Goal: Task Accomplishment & Management: Use online tool/utility

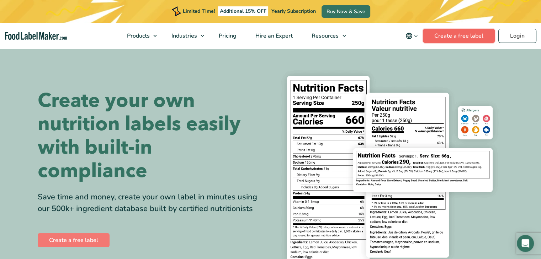
click at [474, 36] on link "Create a free label" at bounding box center [459, 36] width 72 height 14
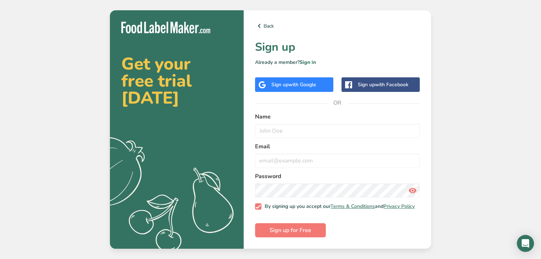
click at [295, 81] on span "with Google" at bounding box center [302, 84] width 28 height 7
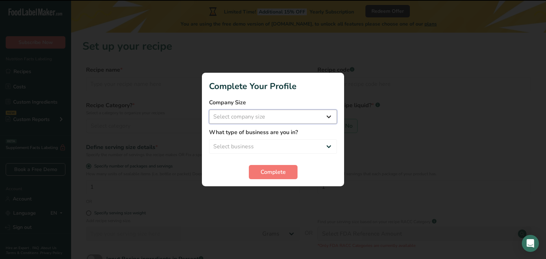
click at [289, 117] on select "Select company size Fewer than 10 Employees 10 to 50 Employees 51 to 500 Employ…" at bounding box center [273, 117] width 128 height 14
select select "1"
click at [209, 110] on select "Select company size Fewer than 10 Employees 10 to 50 Employees 51 to 500 Employ…" at bounding box center [273, 117] width 128 height 14
click at [264, 145] on select "Select business Packaged Food Manufacturer Restaurant & Cafe Bakery Meal Plans …" at bounding box center [273, 147] width 128 height 14
select select "1"
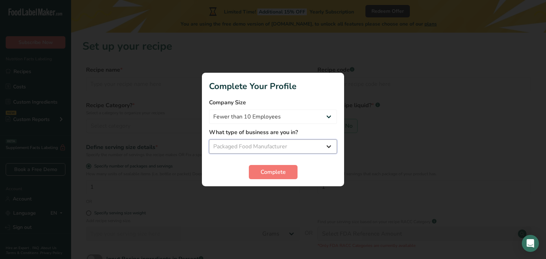
click at [209, 140] on select "Select business Packaged Food Manufacturer Restaurant & Cafe Bakery Meal Plans …" at bounding box center [273, 147] width 128 height 14
click at [267, 177] on button "Complete" at bounding box center [273, 172] width 49 height 14
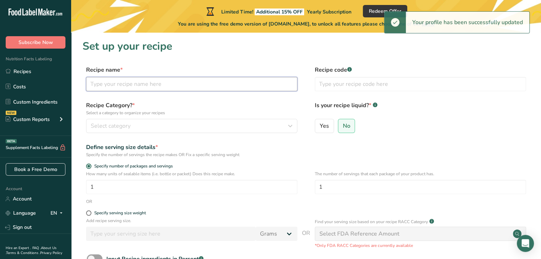
click at [161, 77] on input "text" at bounding box center [191, 84] width 211 height 14
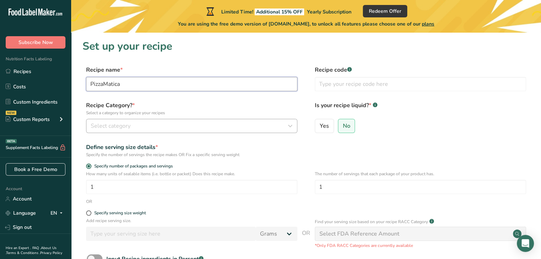
type input "PizzaMatica"
click at [145, 127] on div "Select category" at bounding box center [190, 126] width 198 height 9
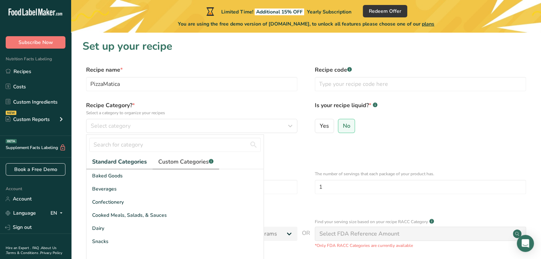
click at [191, 161] on span "Custom Categories .a-a{fill:#347362;}.b-a{fill:#fff;}" at bounding box center [185, 162] width 55 height 9
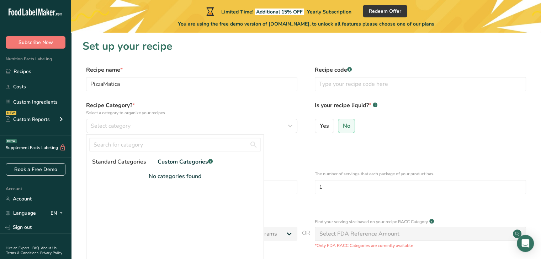
click at [133, 162] on span "Standard Categories" at bounding box center [119, 162] width 54 height 9
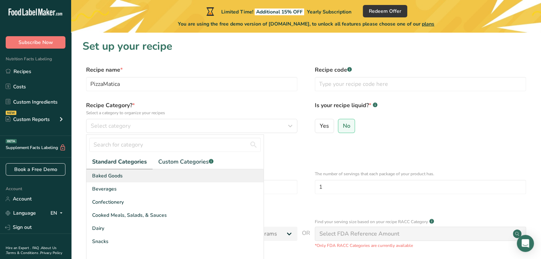
click at [111, 176] on span "Baked Goods" at bounding box center [107, 175] width 31 height 7
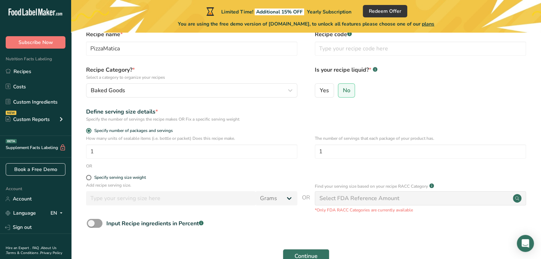
scroll to position [71, 0]
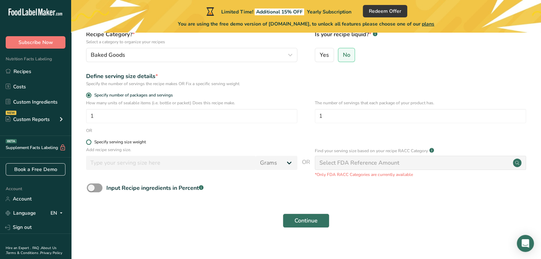
click at [87, 140] on span at bounding box center [88, 142] width 5 height 5
click at [87, 140] on input "Specify serving size weight" at bounding box center [88, 142] width 5 height 5
radio input "true"
radio input "false"
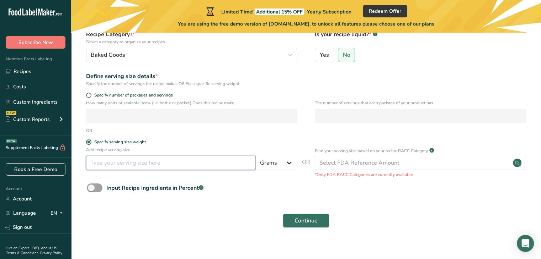
click at [169, 165] on input "number" at bounding box center [171, 163] width 170 height 14
type input "150"
click at [314, 224] on span "Continue" at bounding box center [305, 221] width 23 height 9
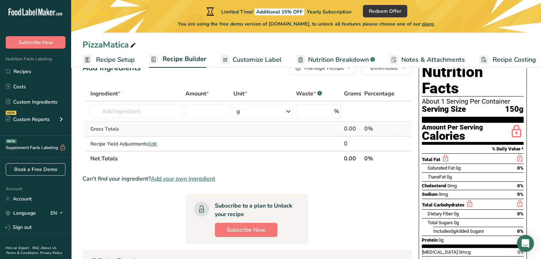
scroll to position [36, 0]
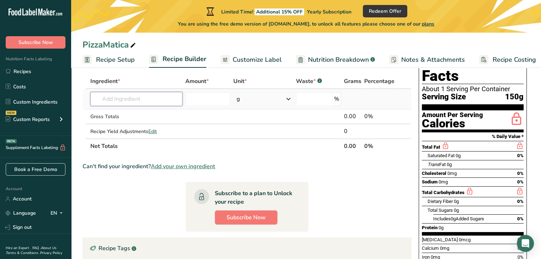
click at [147, 100] on input "text" at bounding box center [136, 99] width 92 height 14
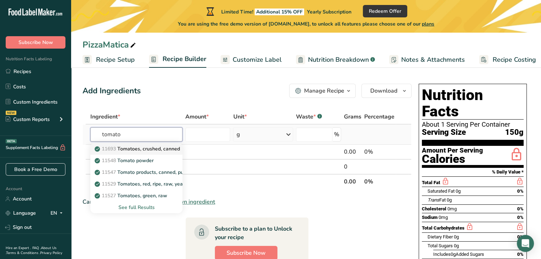
type input "tomato"
click at [149, 150] on p "11693 Tomatoes, crushed, canned" at bounding box center [138, 148] width 84 height 7
type input "Tomatoes, crushed, canned"
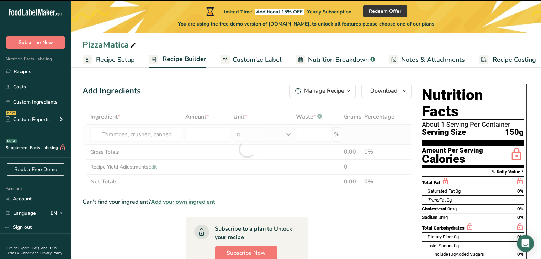
type input "0"
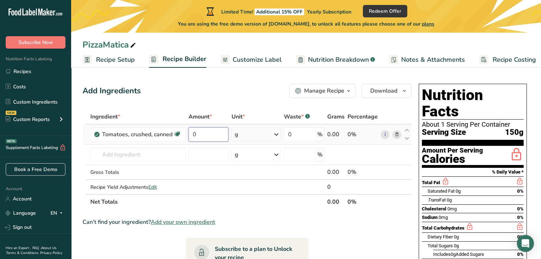
click at [209, 135] on input "0" at bounding box center [208, 135] width 40 height 14
type input "10"
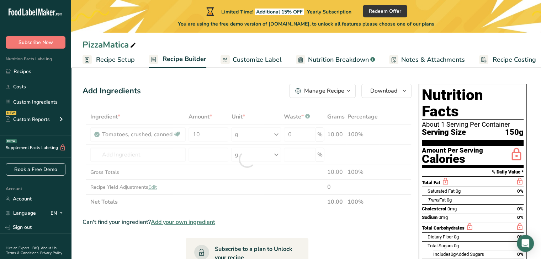
click at [258, 99] on div "Add Ingredients Manage Recipe Delete Recipe Duplicate Recipe Scale Recipe Save …" at bounding box center [248, 253] width 333 height 345
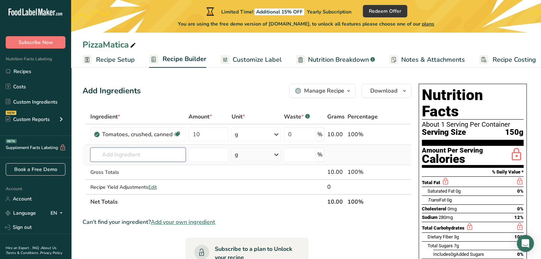
click at [130, 155] on input "text" at bounding box center [137, 155] width 95 height 14
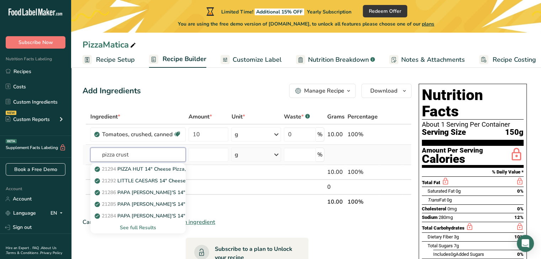
type input "pizza crust"
click at [145, 229] on div "See full Results" at bounding box center [138, 227] width 84 height 7
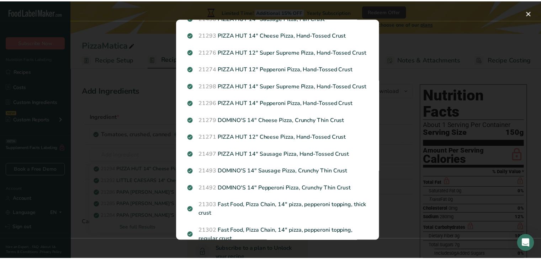
scroll to position [90, 0]
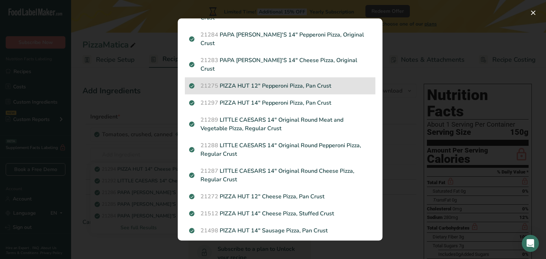
click at [297, 82] on p "21275 PIZZA HUT 12" Pepperoni Pizza, Pan Crust" at bounding box center [280, 86] width 182 height 9
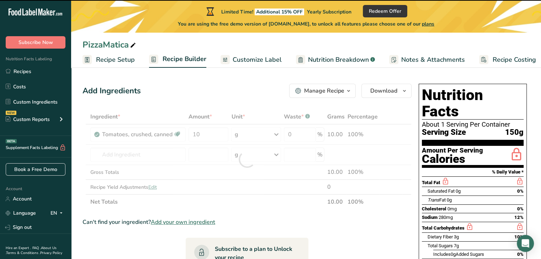
type input "0"
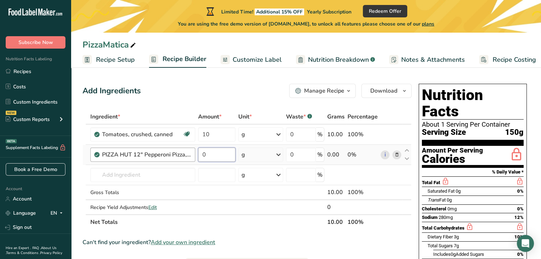
drag, startPoint x: 219, startPoint y: 155, endPoint x: 171, endPoint y: 148, distance: 48.5
click at [171, 148] on tr "PIZZA HUT 12" Pepperoni Pizza, Pan Crust 0 g Portions 1 slice 1 pizza Weight Un…" at bounding box center [247, 155] width 328 height 20
type input "10"
click at [236, 231] on section "Ingredient * Amount * Unit * Waste * .a-a{fill:#347362;}.b-a{fill:#fff;} Grams …" at bounding box center [246, 264] width 329 height 310
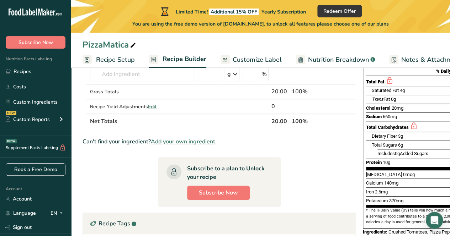
scroll to position [90, 0]
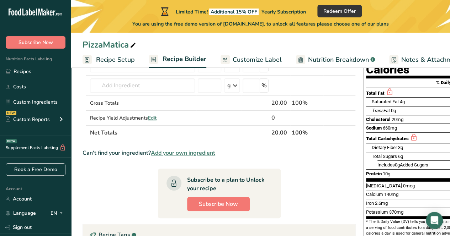
click at [196, 150] on span "Add your own ingredient" at bounding box center [183, 153] width 64 height 9
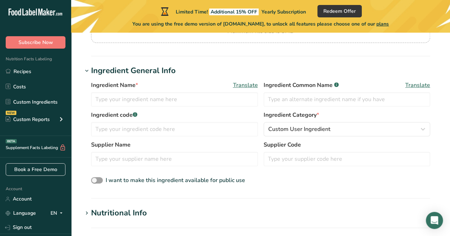
scroll to position [213, 0]
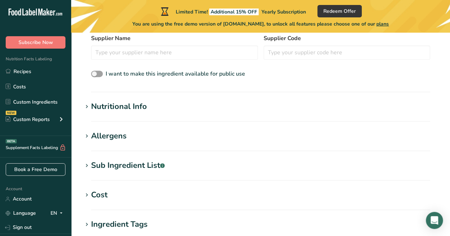
click at [139, 192] on h1 "Cost" at bounding box center [260, 195] width 356 height 12
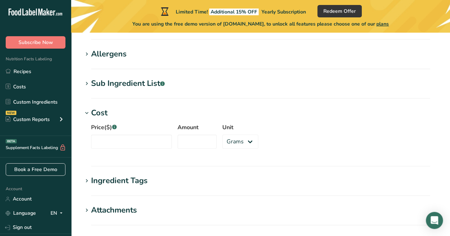
scroll to position [284, 0]
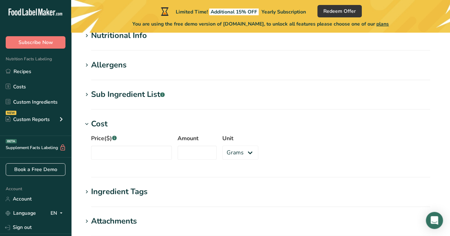
click at [98, 125] on div "Cost" at bounding box center [99, 124] width 16 height 12
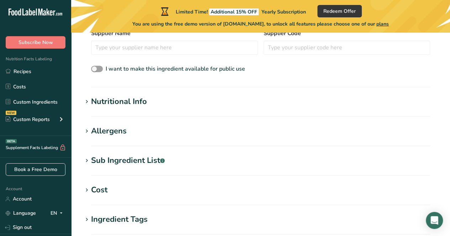
scroll to position [213, 0]
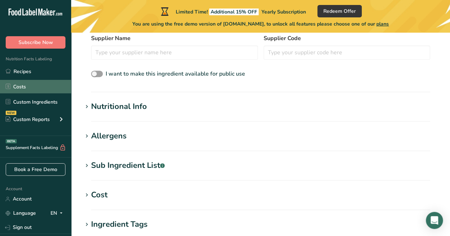
click at [38, 85] on link "Costs" at bounding box center [35, 87] width 71 height 14
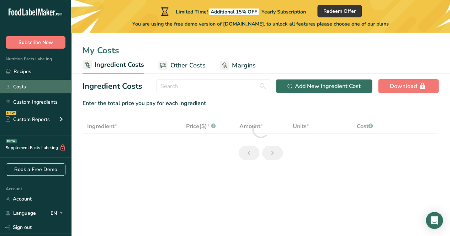
select select "1"
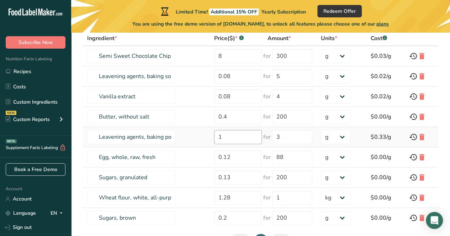
scroll to position [26, 0]
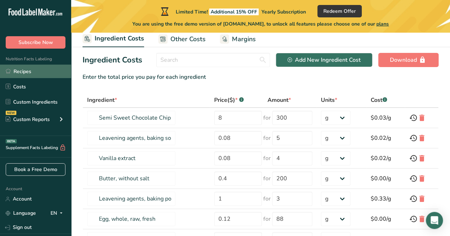
click at [47, 73] on link "Recipes" at bounding box center [35, 72] width 71 height 14
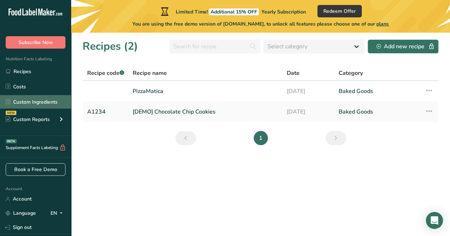
click at [57, 102] on link "Custom Ingredients" at bounding box center [35, 102] width 71 height 14
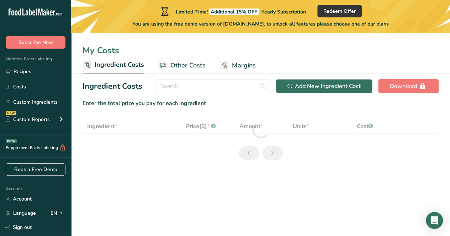
select select "1"
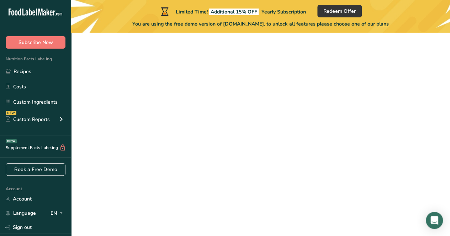
scroll to position [213, 0]
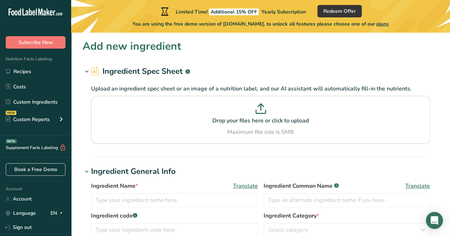
scroll to position [213, 0]
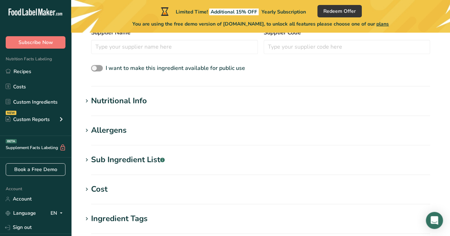
click at [111, 94] on section "Add new ingredient Ingredient Spec Sheet .a-a{fill:#347362;}.b-a{fill:#fff;} Up…" at bounding box center [260, 87] width 378 height 537
click at [107, 98] on div "Nutritional Info" at bounding box center [119, 101] width 56 height 12
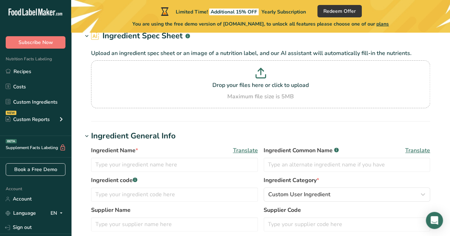
scroll to position [0, 0]
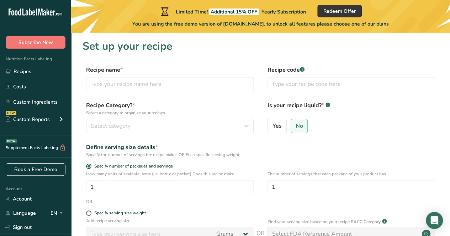
scroll to position [71, 0]
